Goal: Check status: Check status

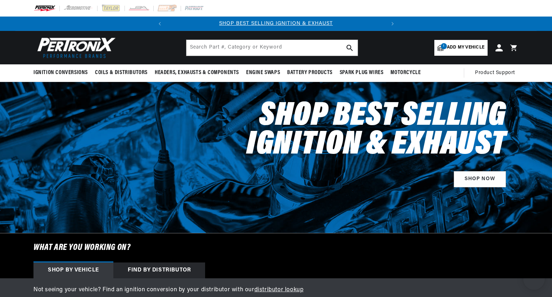
select select "1966"
select select "Porsche"
select select "912"
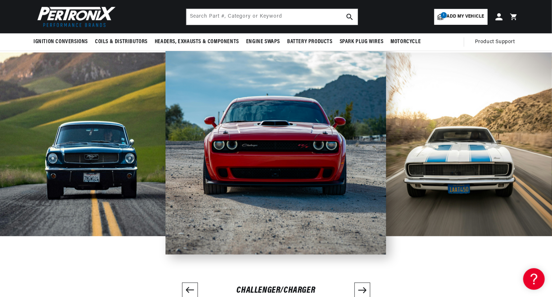
scroll to position [1297, 0]
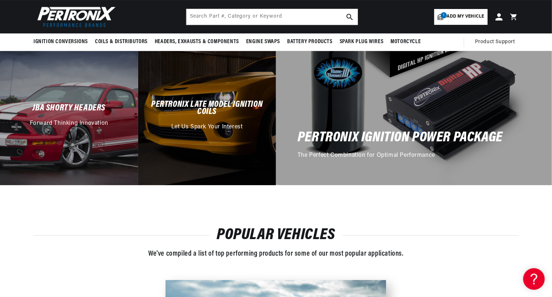
click at [449, 14] on span "Add my vehicle" at bounding box center [465, 16] width 37 height 7
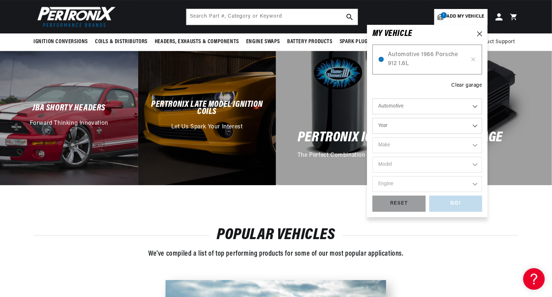
scroll to position [0, 218]
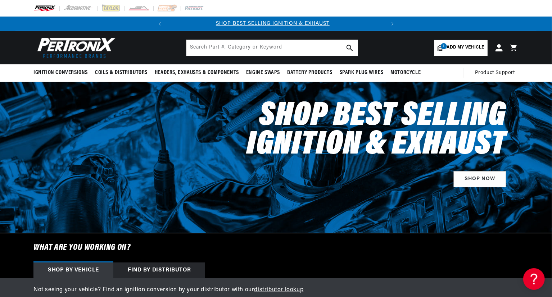
scroll to position [0, 0]
click at [497, 47] on icon at bounding box center [499, 48] width 8 height 8
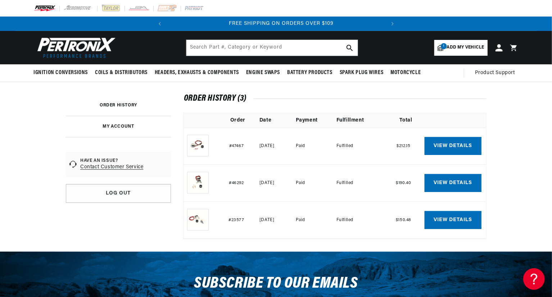
scroll to position [0, 218]
click at [197, 218] on img at bounding box center [198, 220] width 22 height 22
click at [458, 143] on link "View details" at bounding box center [452, 146] width 57 height 18
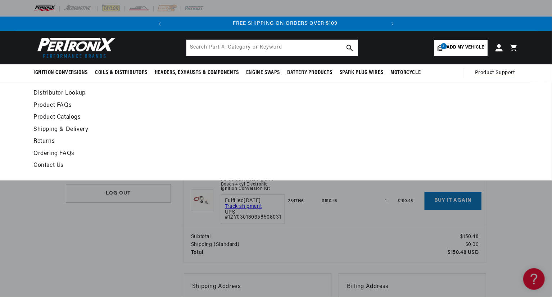
scroll to position [0, 218]
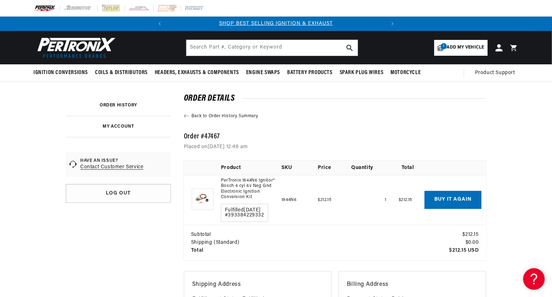
click at [224, 114] on link "Back to Order History Summary" at bounding box center [335, 116] width 302 height 6
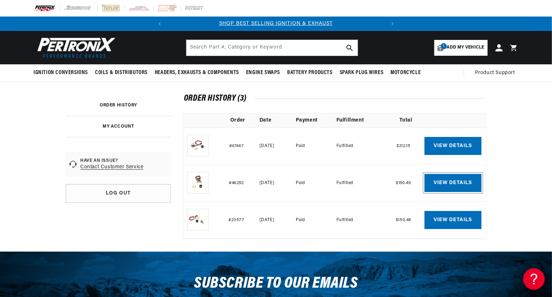
click at [449, 180] on link "View details" at bounding box center [452, 183] width 57 height 18
